Goal: Task Accomplishment & Management: Manage account settings

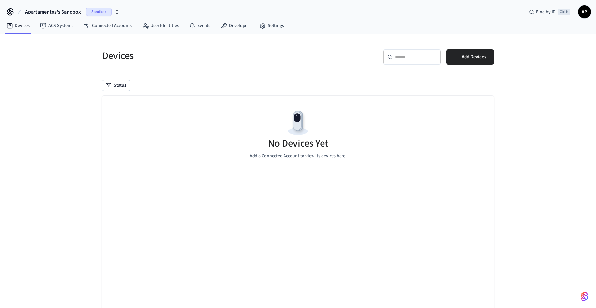
click at [55, 9] on span "Apartamentos's Sandbox" at bounding box center [53, 12] width 56 height 8
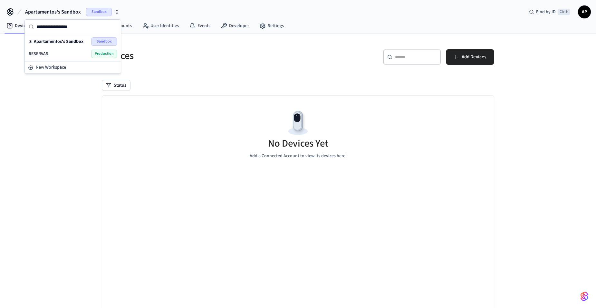
click at [39, 54] on span "RESERVAS" at bounding box center [39, 54] width 20 height 6
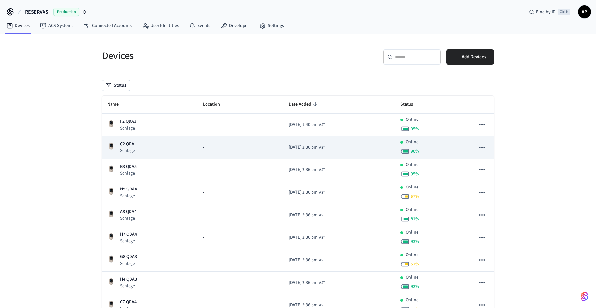
click at [135, 144] on div "C2 QDA Schlage" at bounding box center [149, 147] width 85 height 13
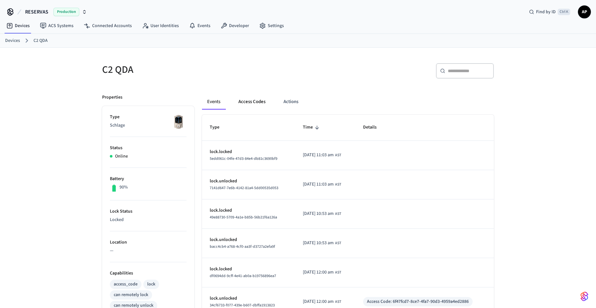
click at [254, 100] on button "Access Codes" at bounding box center [251, 101] width 37 height 15
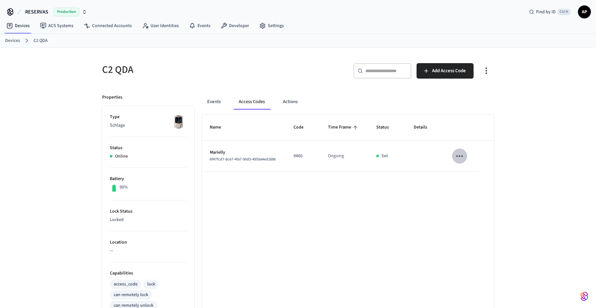
click at [460, 153] on icon "sticky table" at bounding box center [459, 156] width 10 height 10
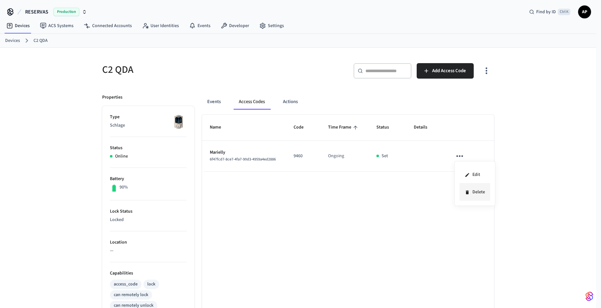
click at [476, 194] on li "Delete" at bounding box center [474, 192] width 31 height 17
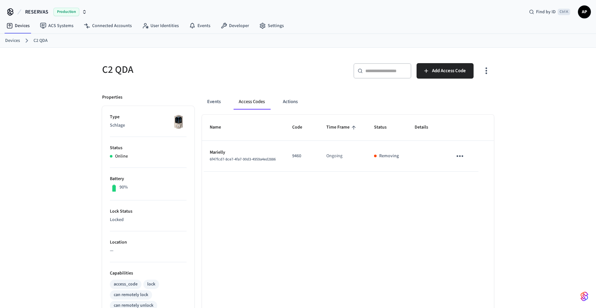
click at [7, 41] on link "Devices" at bounding box center [12, 40] width 15 height 7
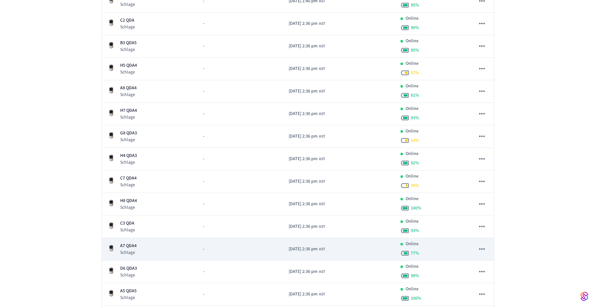
scroll to position [129, 0]
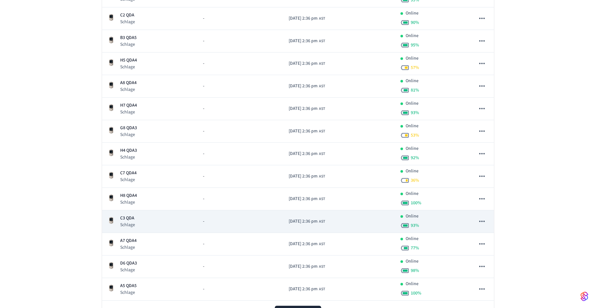
click at [124, 223] on p "Schlage" at bounding box center [127, 225] width 15 height 6
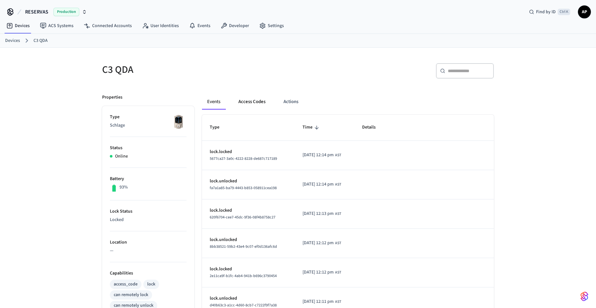
click at [256, 104] on button "Access Codes" at bounding box center [251, 101] width 37 height 15
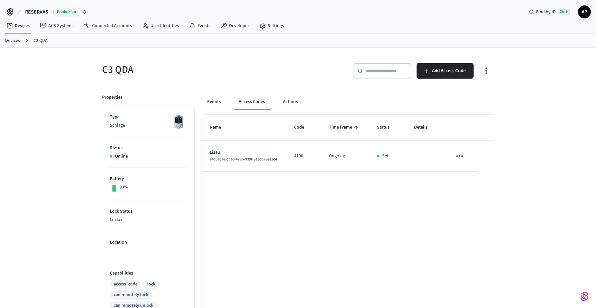
click at [459, 156] on icon "sticky table" at bounding box center [459, 156] width 7 height 2
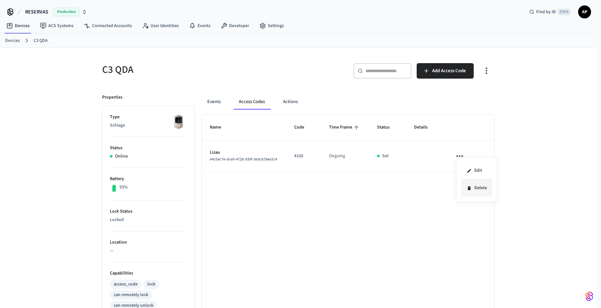
click at [468, 188] on icon at bounding box center [468, 188] width 3 height 4
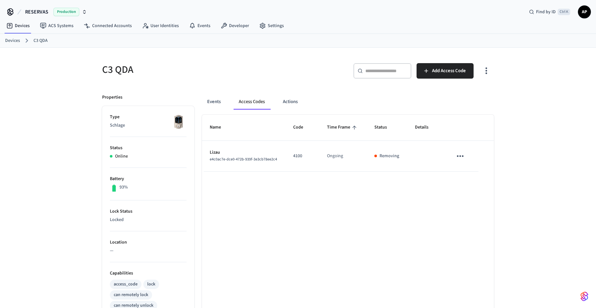
click at [11, 41] on link "Devices" at bounding box center [12, 40] width 15 height 7
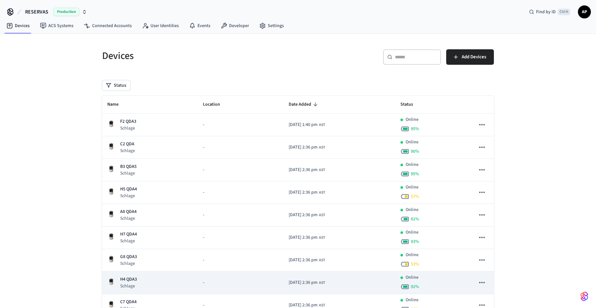
click at [133, 279] on p "H4 QDA3" at bounding box center [128, 279] width 17 height 7
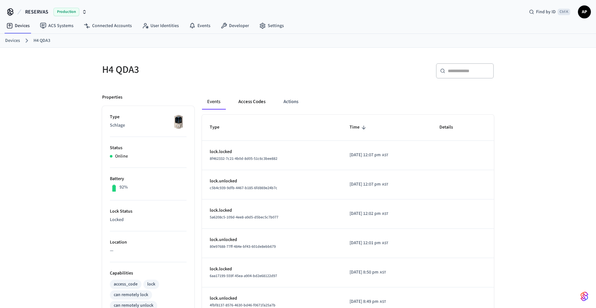
click at [256, 100] on button "Access Codes" at bounding box center [251, 101] width 37 height 15
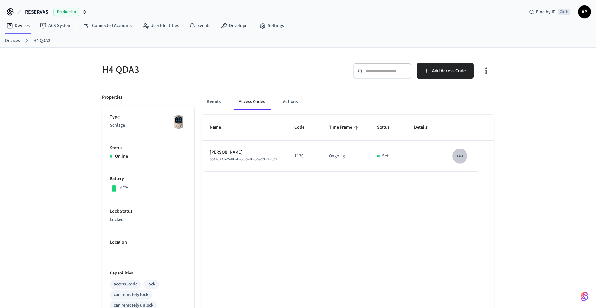
click at [460, 157] on icon "sticky table" at bounding box center [460, 156] width 10 height 10
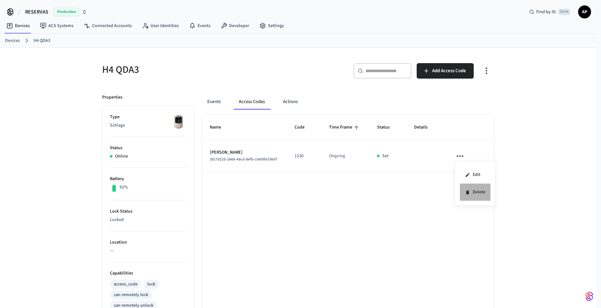
click at [467, 196] on li "Delete" at bounding box center [475, 192] width 31 height 17
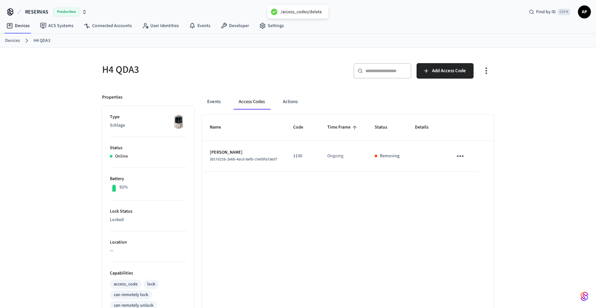
click at [14, 41] on link "Devices" at bounding box center [12, 40] width 15 height 7
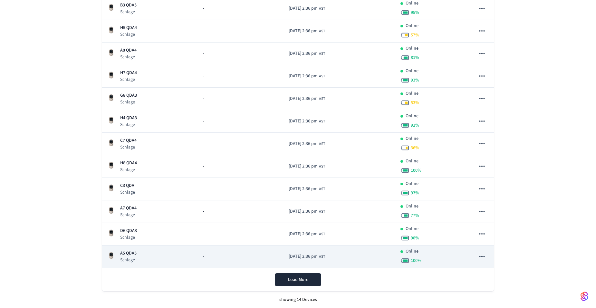
scroll to position [162, 0]
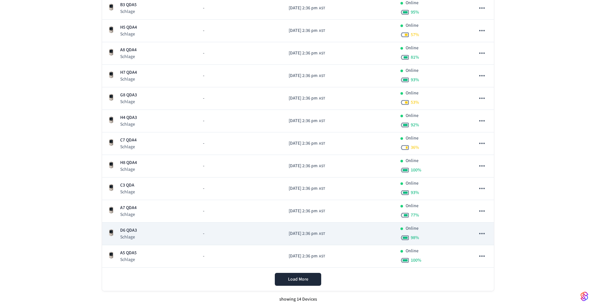
click at [126, 225] on td "D6 QDA3 Schlage" at bounding box center [150, 234] width 96 height 23
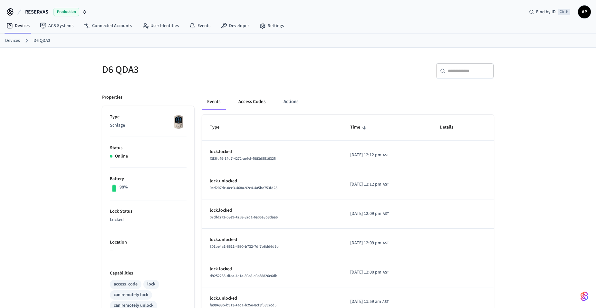
click at [246, 100] on button "Access Codes" at bounding box center [251, 101] width 37 height 15
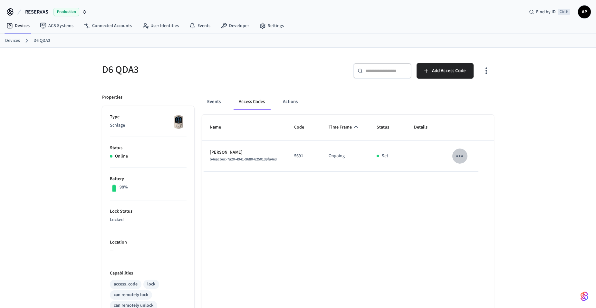
drag, startPoint x: 455, startPoint y: 155, endPoint x: 459, endPoint y: 155, distance: 4.2
click at [459, 155] on icon "sticky table" at bounding box center [459, 156] width 10 height 10
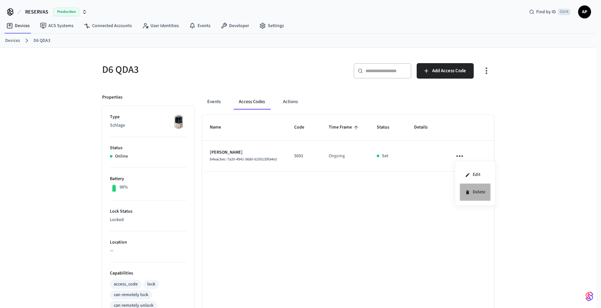
click at [468, 193] on icon at bounding box center [467, 192] width 3 height 4
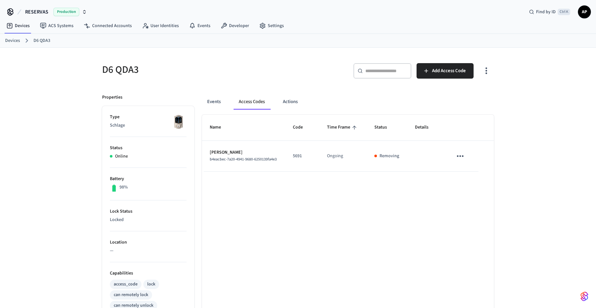
click at [18, 43] on link "Devices" at bounding box center [12, 40] width 15 height 7
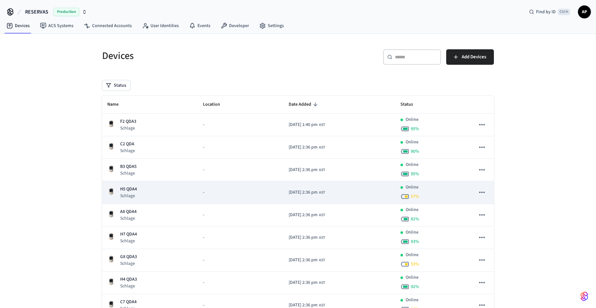
click at [140, 187] on div "H5 QDA4 Schlage" at bounding box center [149, 192] width 85 height 13
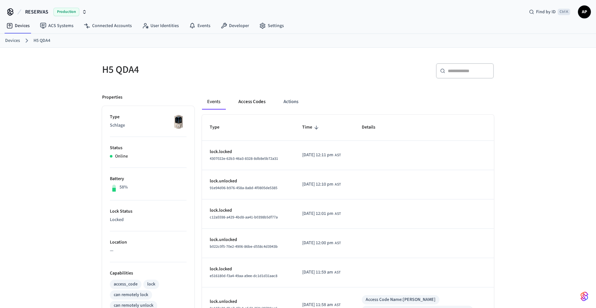
click at [255, 100] on button "Access Codes" at bounding box center [251, 101] width 37 height 15
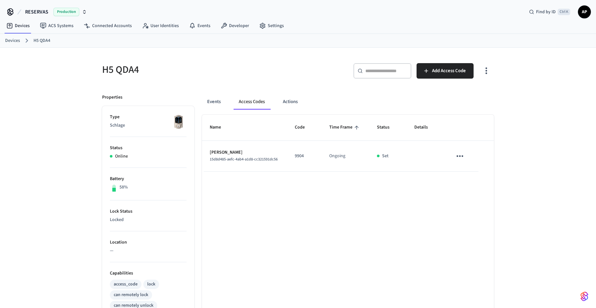
click at [463, 157] on icon "sticky table" at bounding box center [460, 156] width 10 height 10
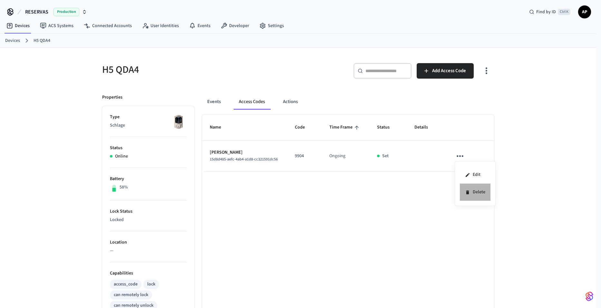
click at [463, 196] on li "Delete" at bounding box center [475, 192] width 31 height 17
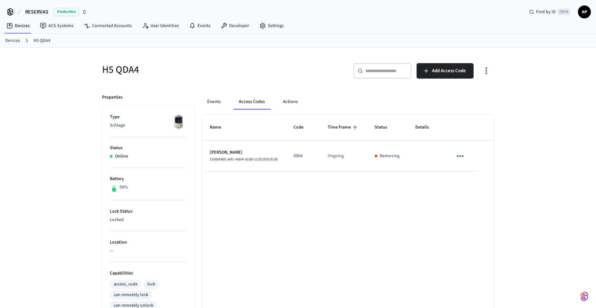
click at [17, 41] on link "Devices" at bounding box center [12, 40] width 15 height 7
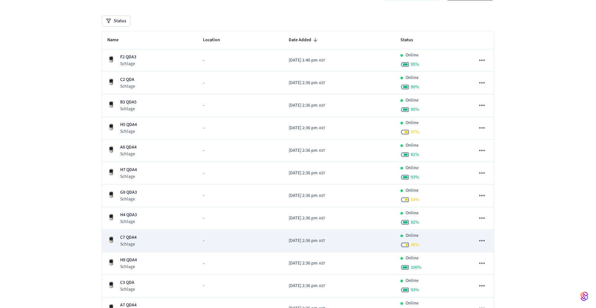
scroll to position [97, 0]
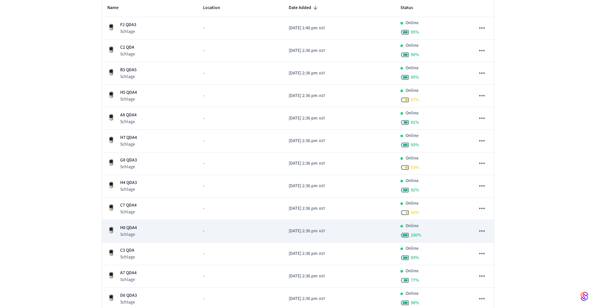
click at [127, 230] on p "H8 QDA4" at bounding box center [128, 227] width 17 height 7
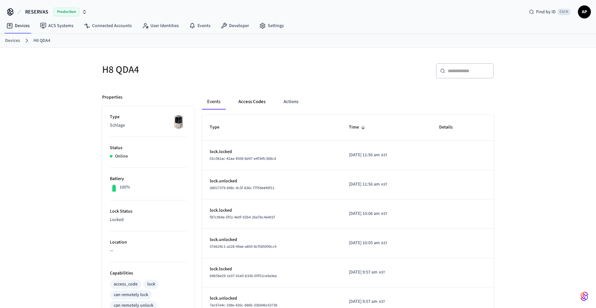
click at [252, 102] on button "Access Codes" at bounding box center [251, 101] width 37 height 15
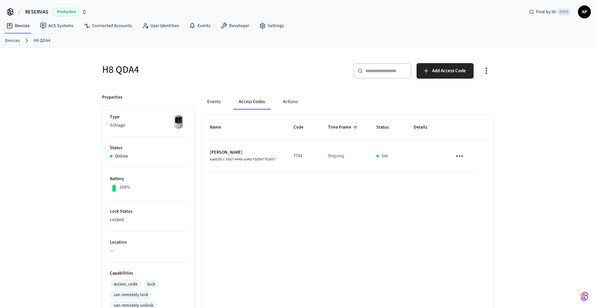
click at [457, 155] on icon "sticky table" at bounding box center [459, 156] width 7 height 2
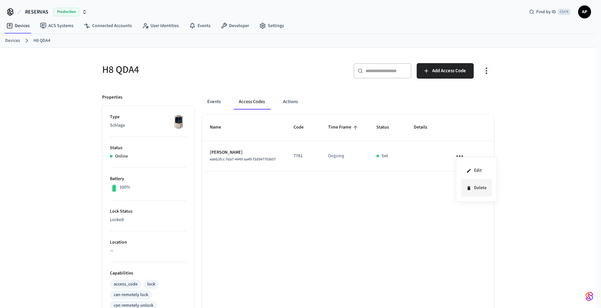
click at [468, 190] on icon at bounding box center [468, 188] width 3 height 4
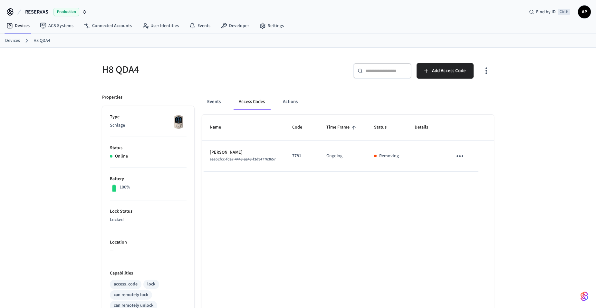
click at [12, 40] on link "Devices" at bounding box center [12, 40] width 15 height 7
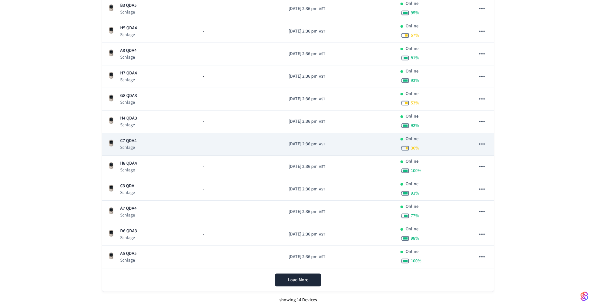
scroll to position [129, 0]
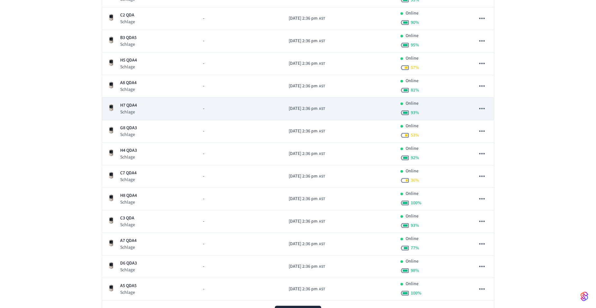
click at [131, 109] on p "H7 QDA4" at bounding box center [128, 105] width 17 height 7
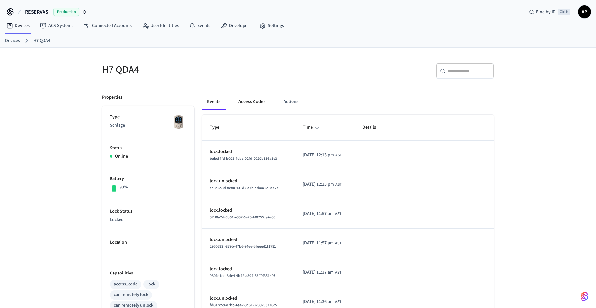
click at [248, 102] on button "Access Codes" at bounding box center [251, 101] width 37 height 15
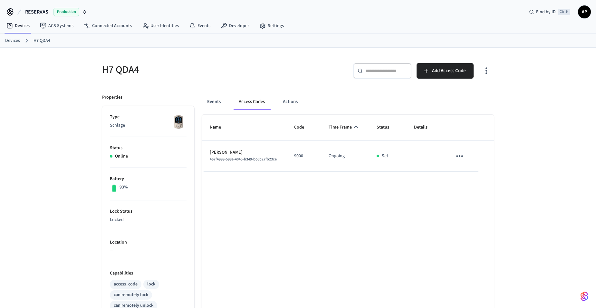
click at [462, 156] on icon "sticky table" at bounding box center [459, 156] width 7 height 2
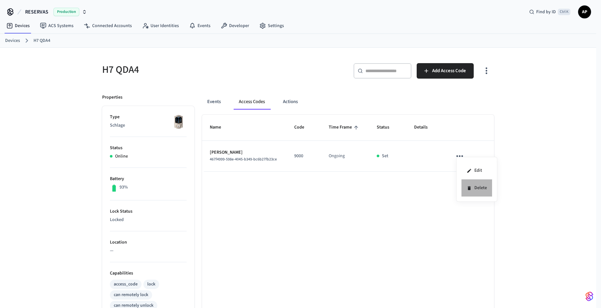
click at [474, 190] on li "Delete" at bounding box center [476, 187] width 31 height 17
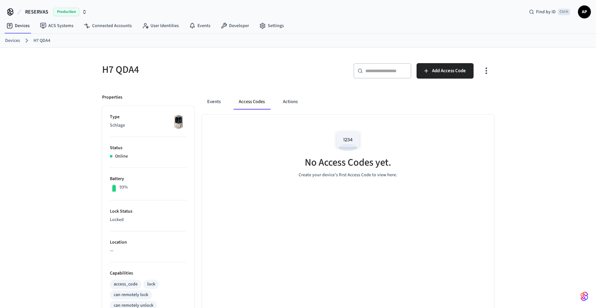
click at [12, 46] on div "Devices H7 QDA4" at bounding box center [298, 41] width 596 height 14
click at [12, 43] on link "Devices" at bounding box center [12, 40] width 15 height 7
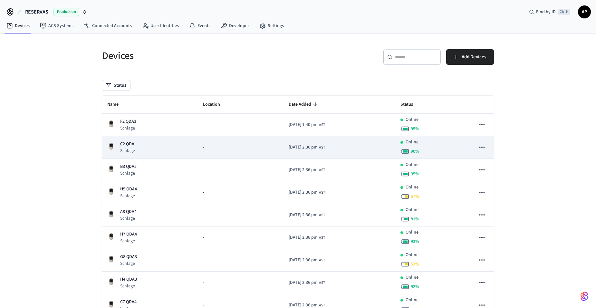
click at [135, 145] on div "C2 QDA Schlage" at bounding box center [149, 147] width 85 height 13
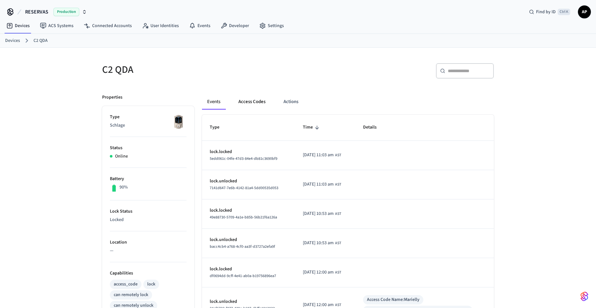
click at [254, 103] on button "Access Codes" at bounding box center [251, 101] width 37 height 15
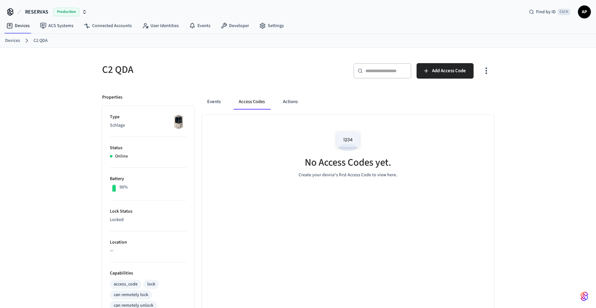
click at [227, 103] on div "Events Access Codes Actions" at bounding box center [348, 101] width 292 height 15
click at [217, 102] on button "Events" at bounding box center [214, 101] width 24 height 15
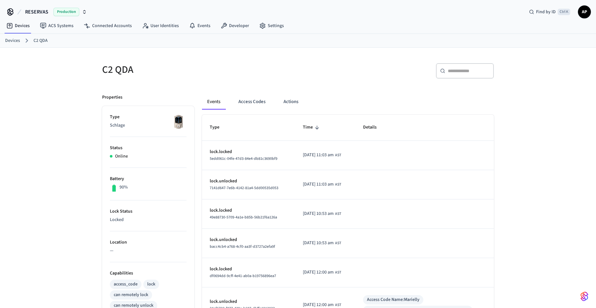
click at [11, 41] on link "Devices" at bounding box center [12, 40] width 15 height 7
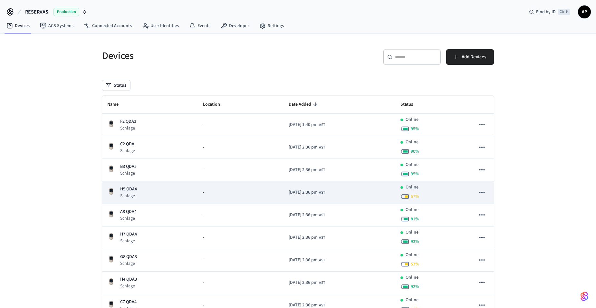
click at [129, 192] on p "H5 QDA4" at bounding box center [128, 189] width 17 height 7
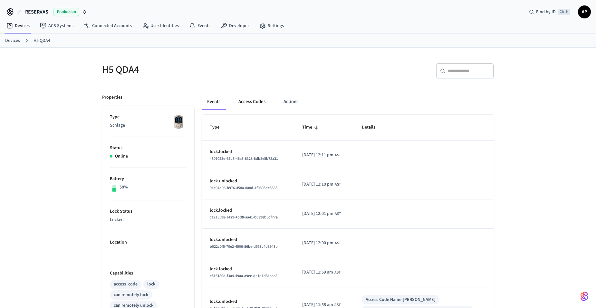
click at [253, 97] on button "Access Codes" at bounding box center [251, 101] width 37 height 15
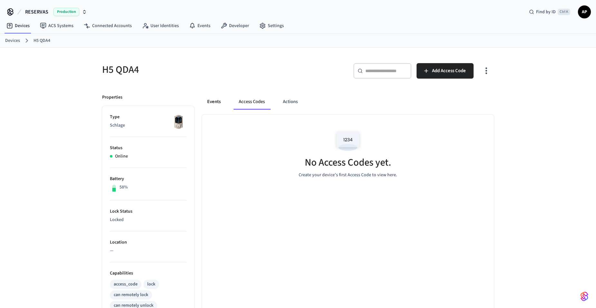
click at [217, 101] on button "Events" at bounding box center [214, 101] width 24 height 15
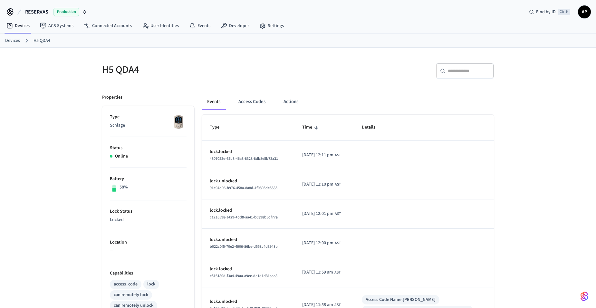
click at [13, 41] on link "Devices" at bounding box center [12, 40] width 15 height 7
